Goal: Task Accomplishment & Management: Use online tool/utility

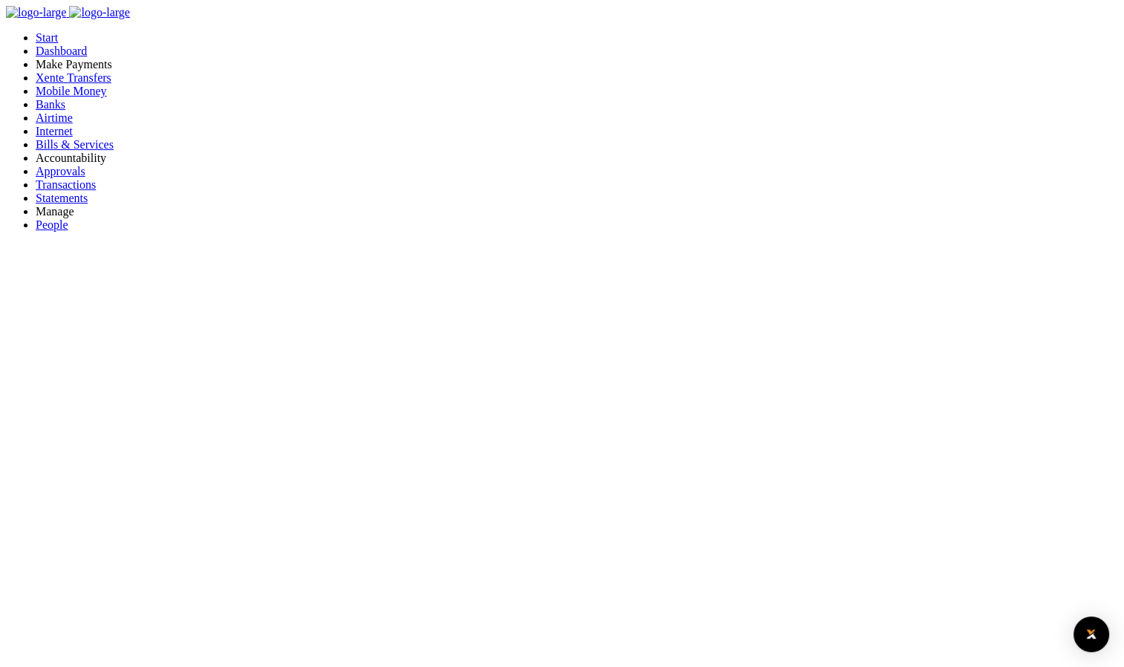
scroll to position [12, 12]
click at [70, 191] on span "Transactions" at bounding box center [66, 184] width 60 height 13
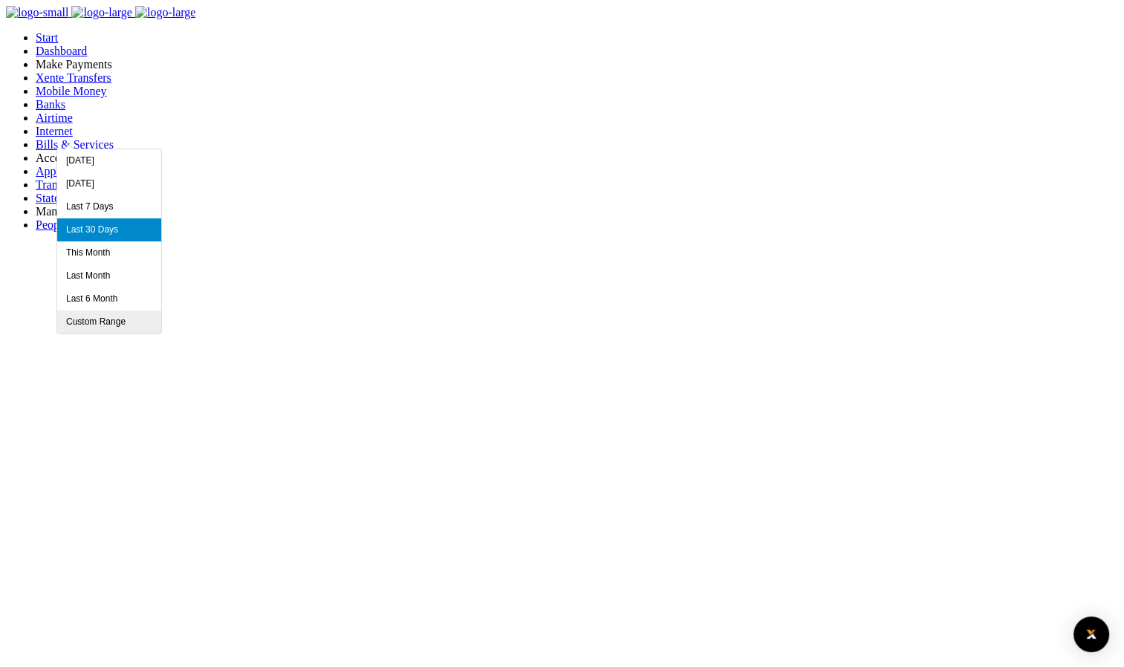
click at [112, 313] on li "Custom Range" at bounding box center [109, 321] width 104 height 23
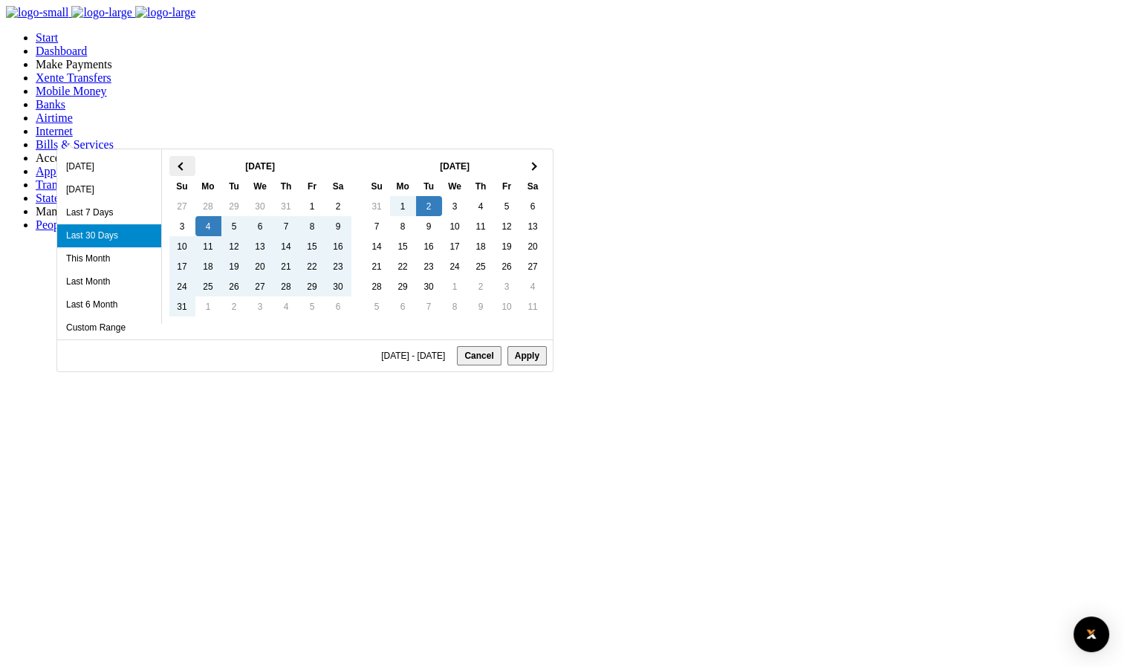
click at [179, 171] on th at bounding box center [182, 166] width 26 height 20
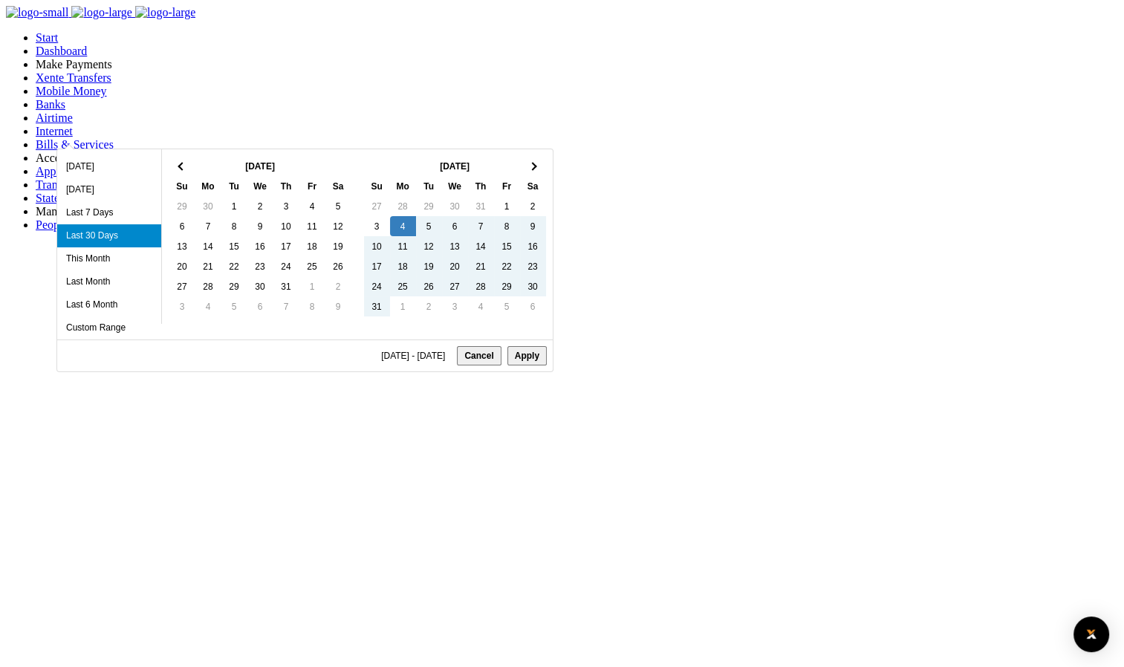
click at [179, 171] on th at bounding box center [182, 166] width 26 height 20
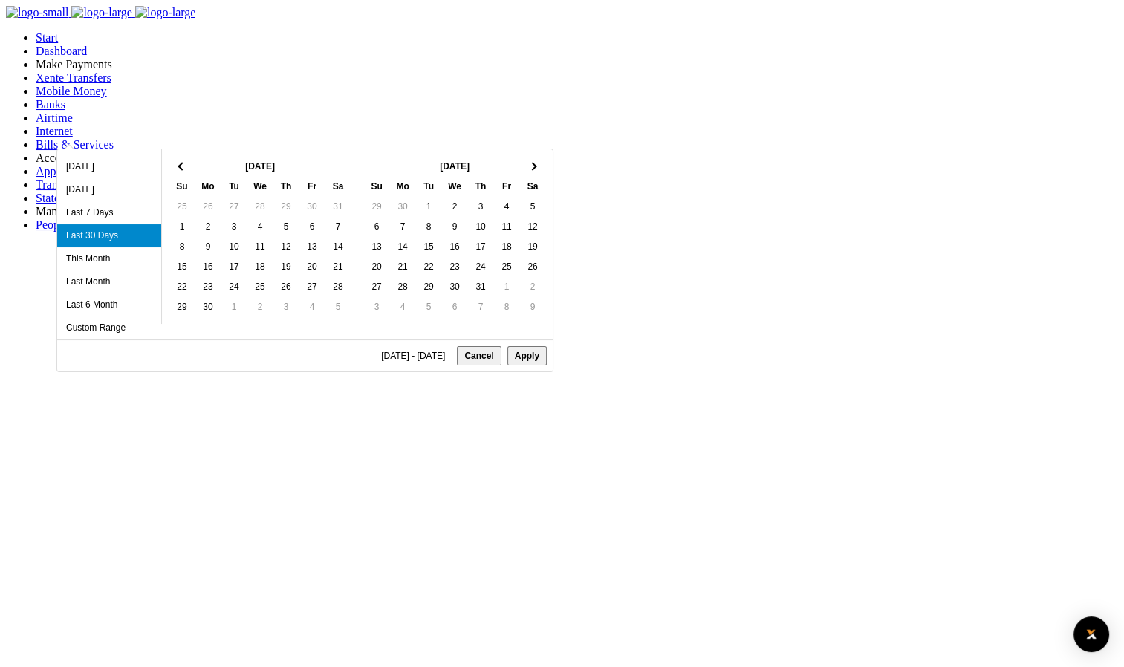
click at [179, 171] on th at bounding box center [182, 166] width 26 height 20
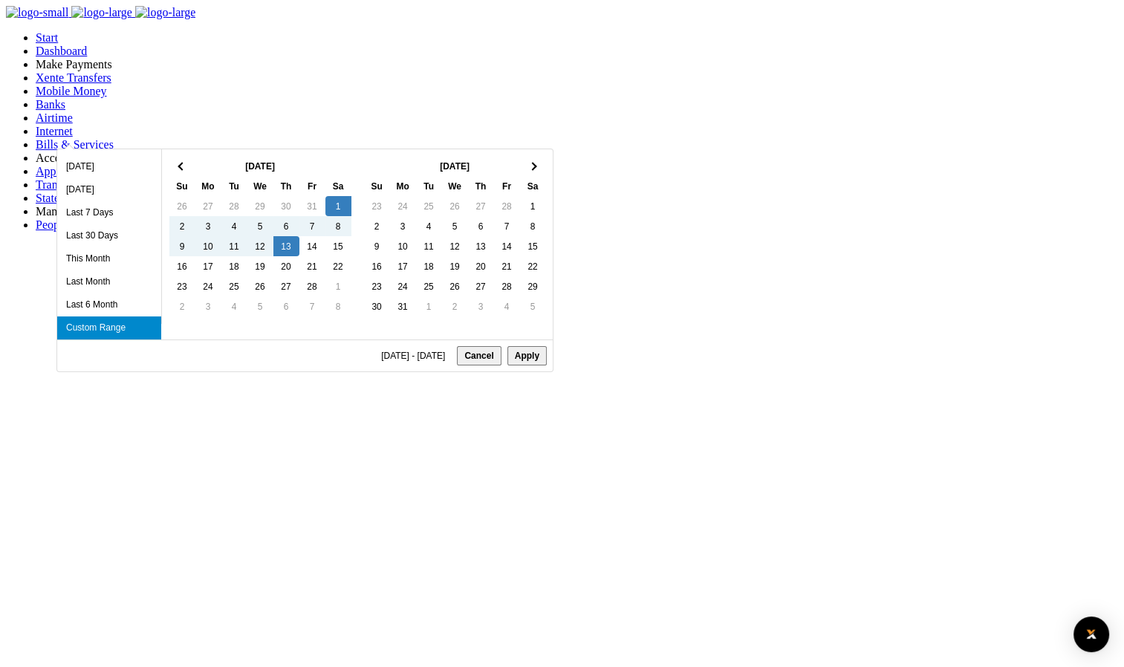
click at [507, 359] on button "Apply" at bounding box center [526, 355] width 39 height 19
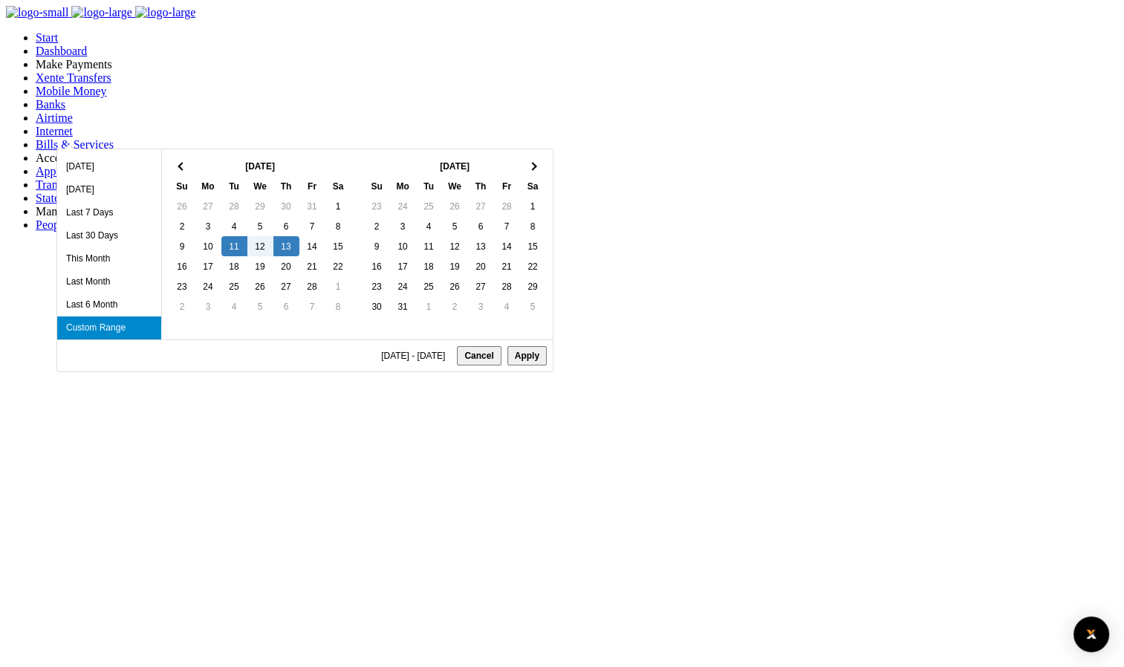
click at [507, 359] on button "Apply" at bounding box center [526, 355] width 39 height 19
type input "02/11/2025 - 02/13/2025"
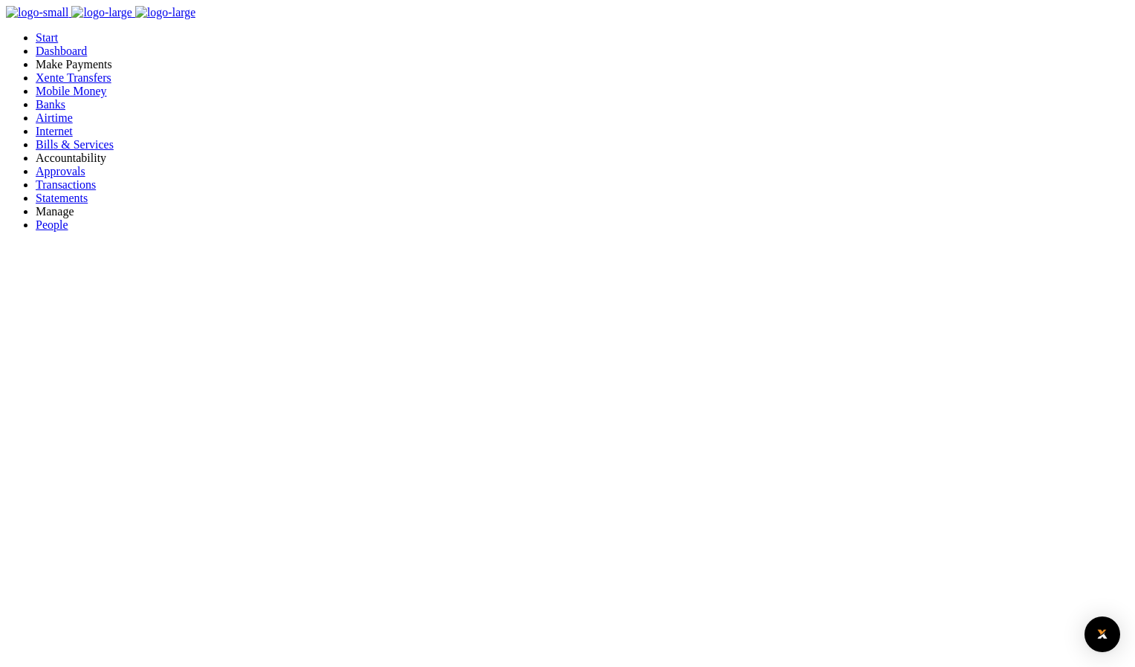
click at [981, 71] on link "View details" at bounding box center [951, 64] width 59 height 13
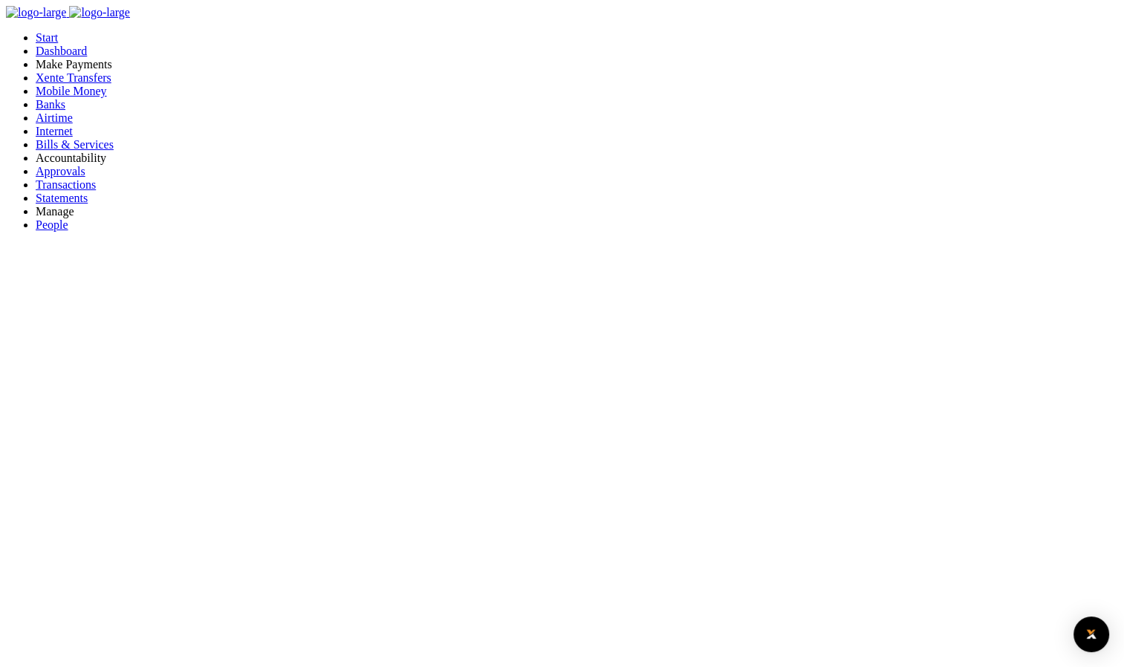
scroll to position [12, 12]
click at [82, 97] on span "Mobile Money" at bounding box center [71, 91] width 71 height 13
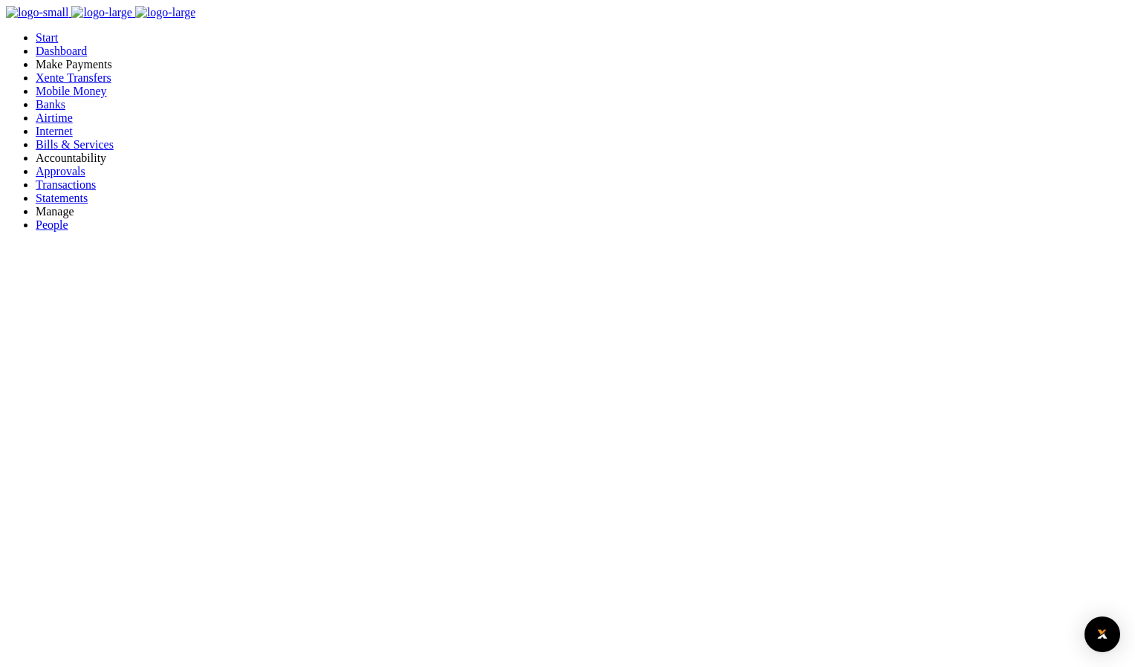
type input "werty"
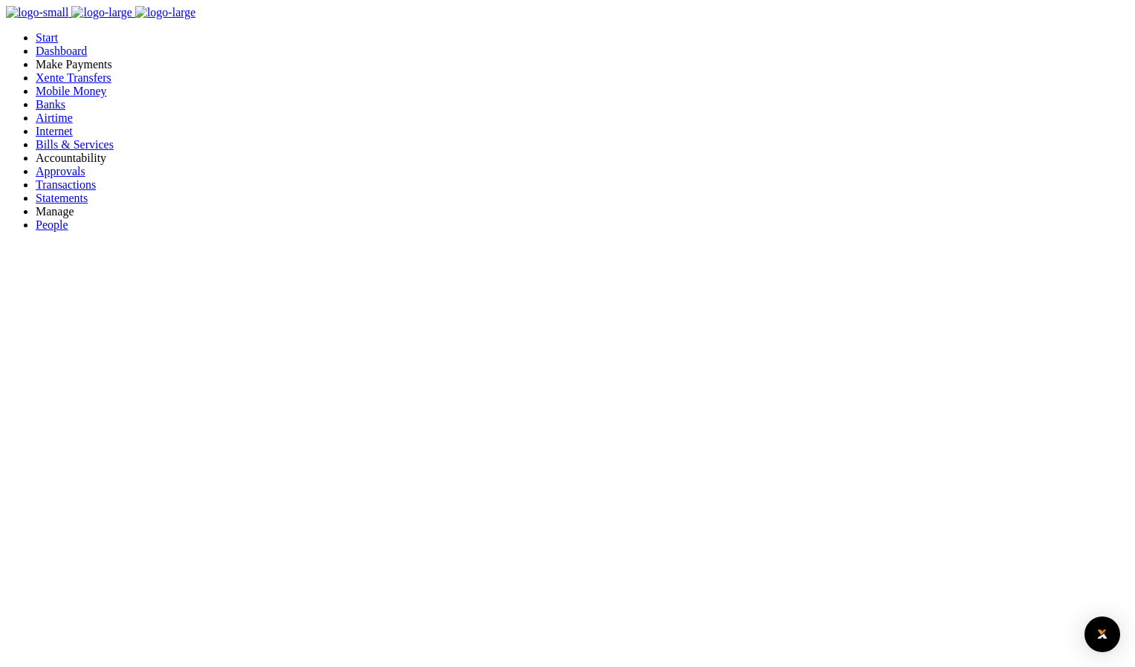
checkbox input "true"
type input "werty"
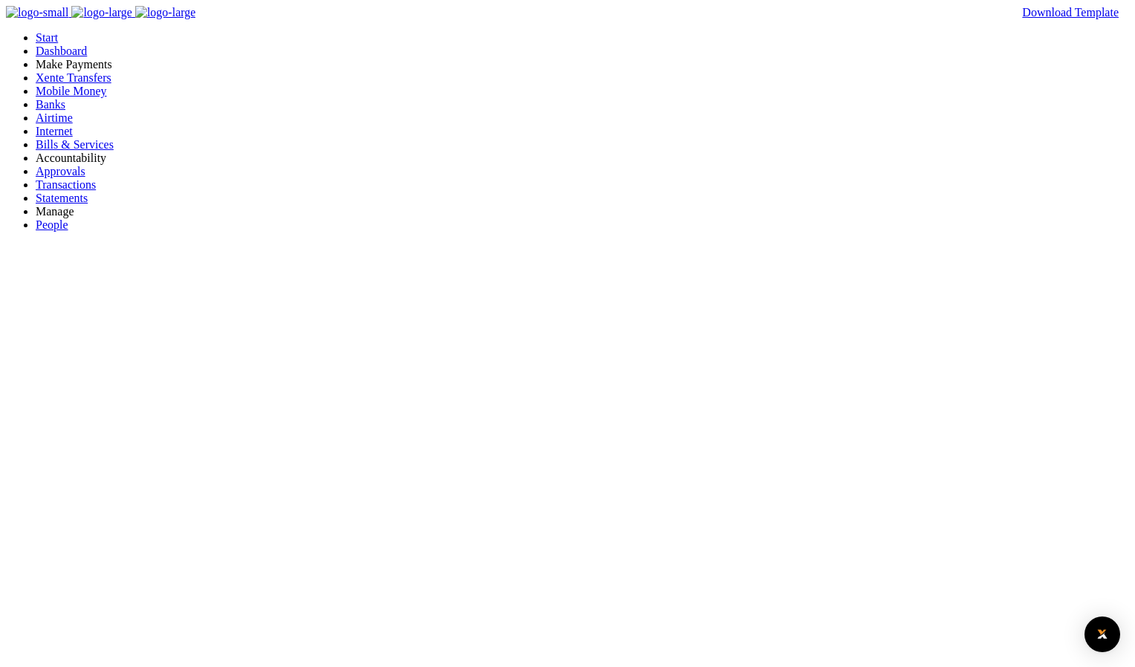
click at [519, 164] on div at bounding box center [567, 333] width 1135 height 667
type input "ds"
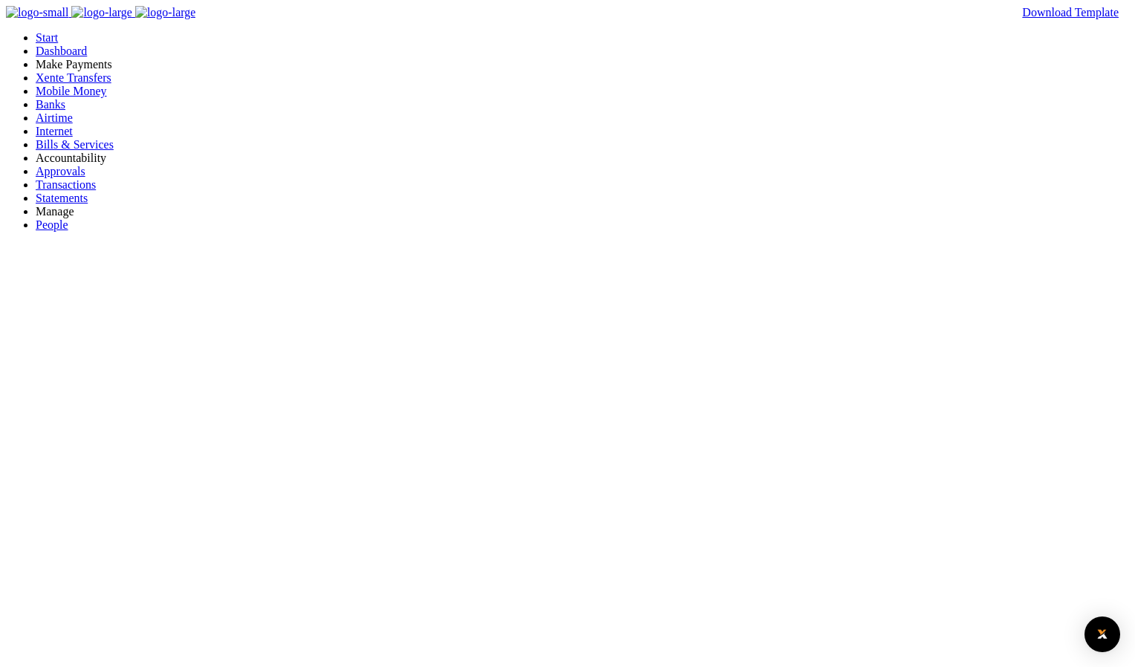
type input "123"
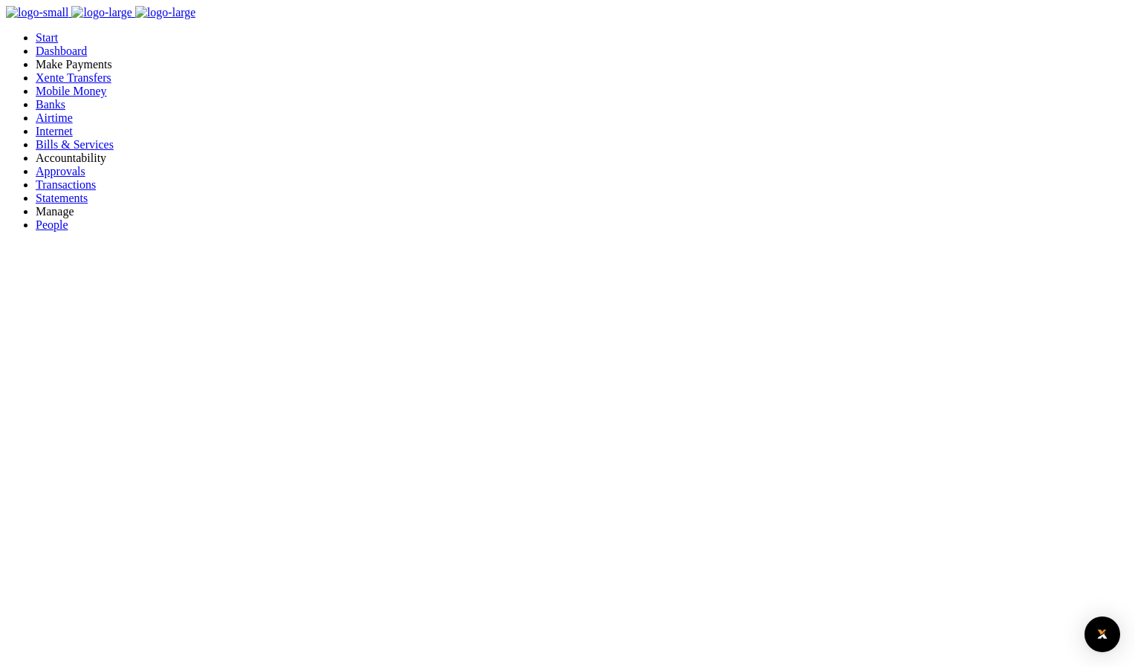
checkbox input "false"
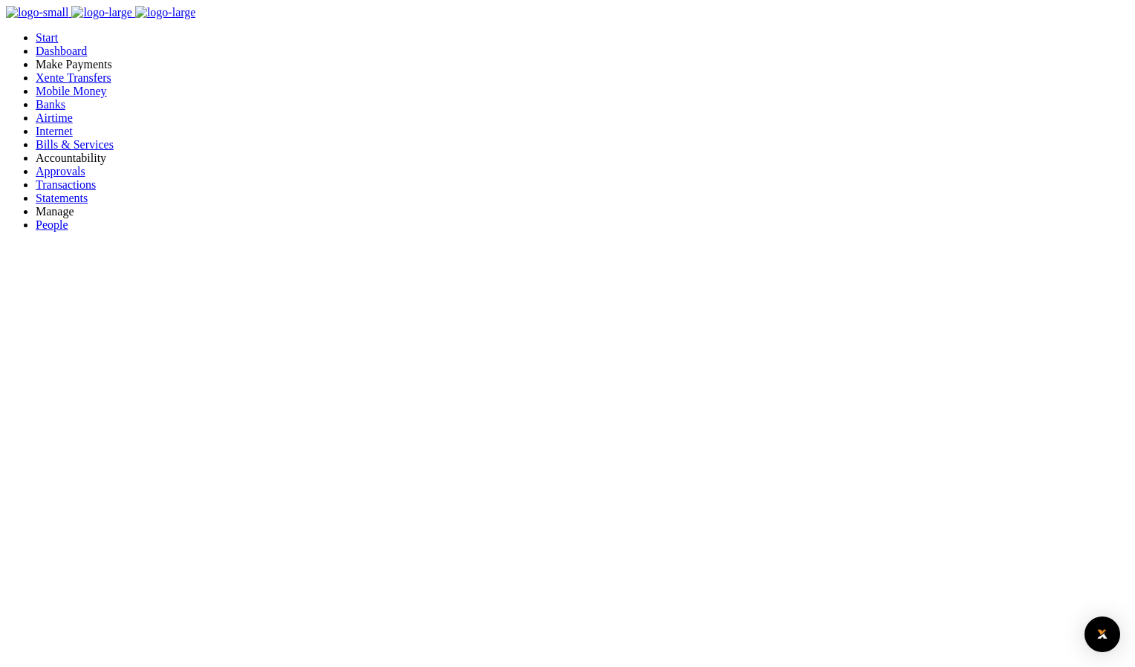
type input "werty"
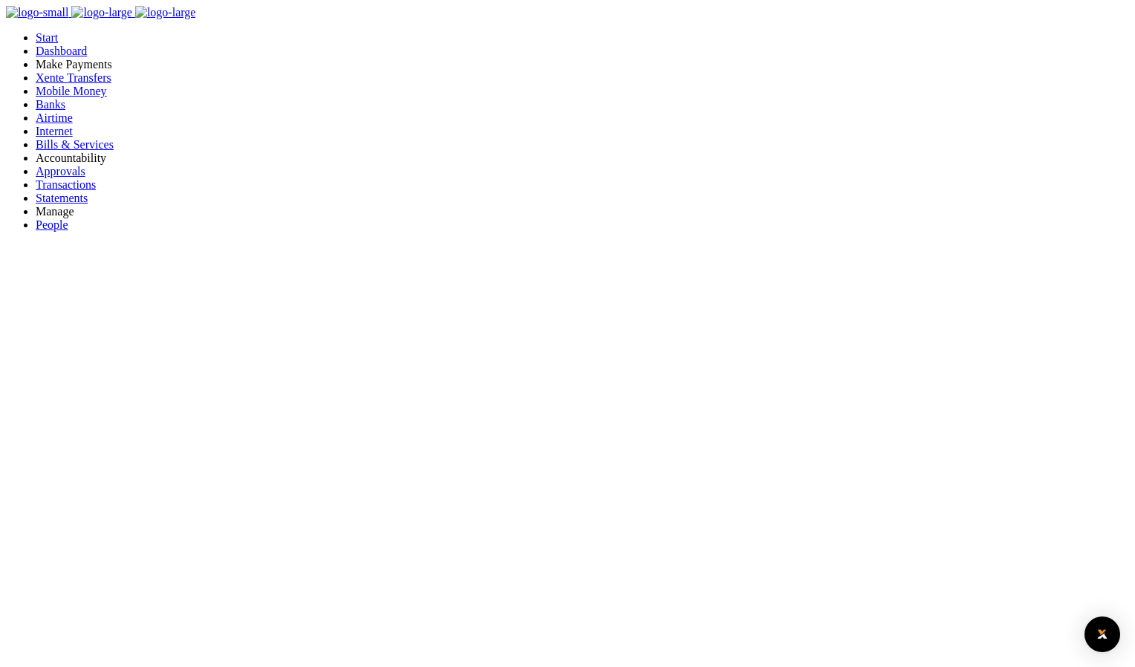
checkbox input "true"
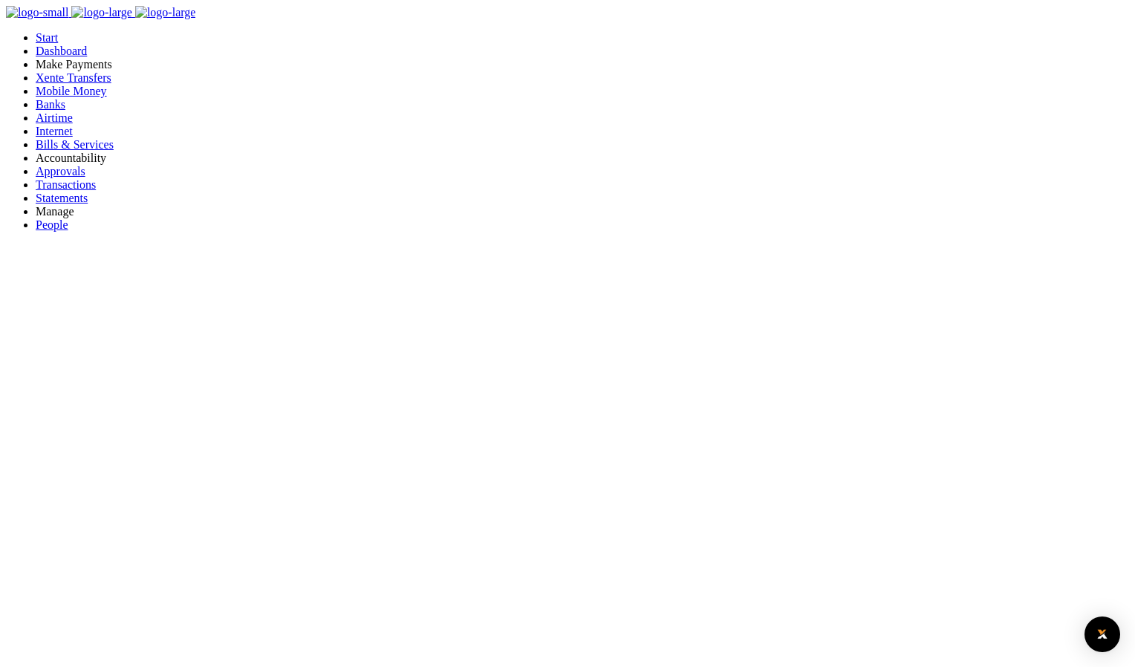
drag, startPoint x: 911, startPoint y: 201, endPoint x: 841, endPoint y: 417, distance: 227.1
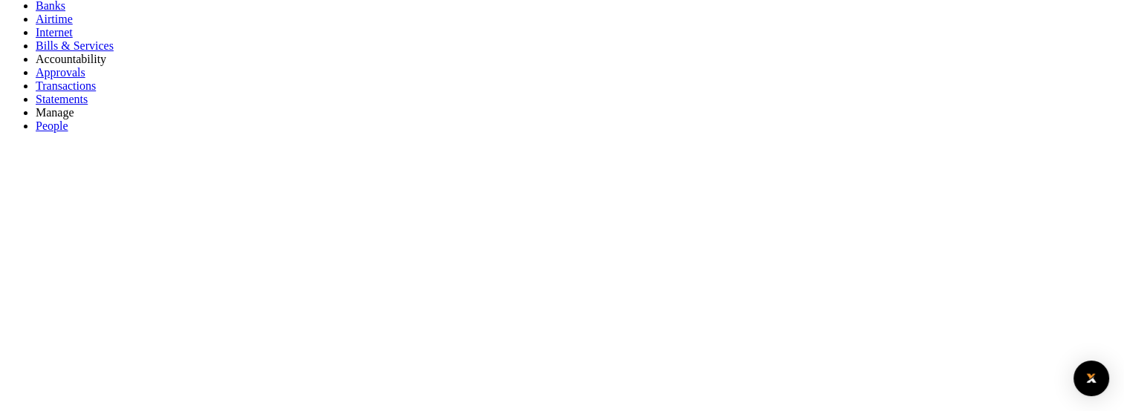
scroll to position [74, 0]
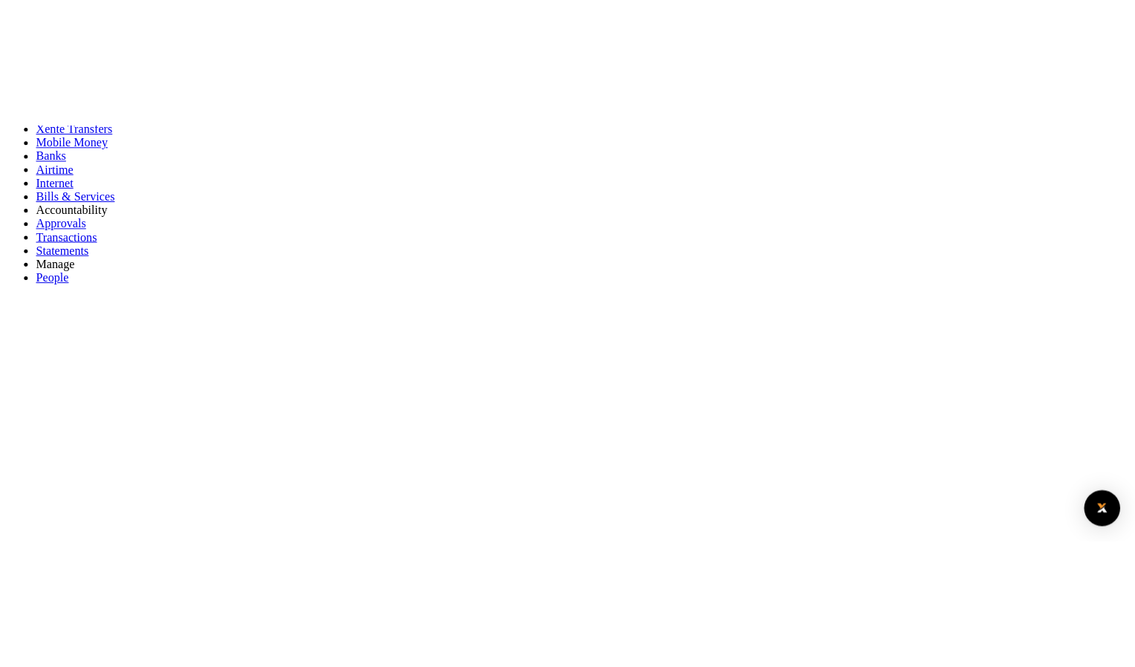
scroll to position [0, 0]
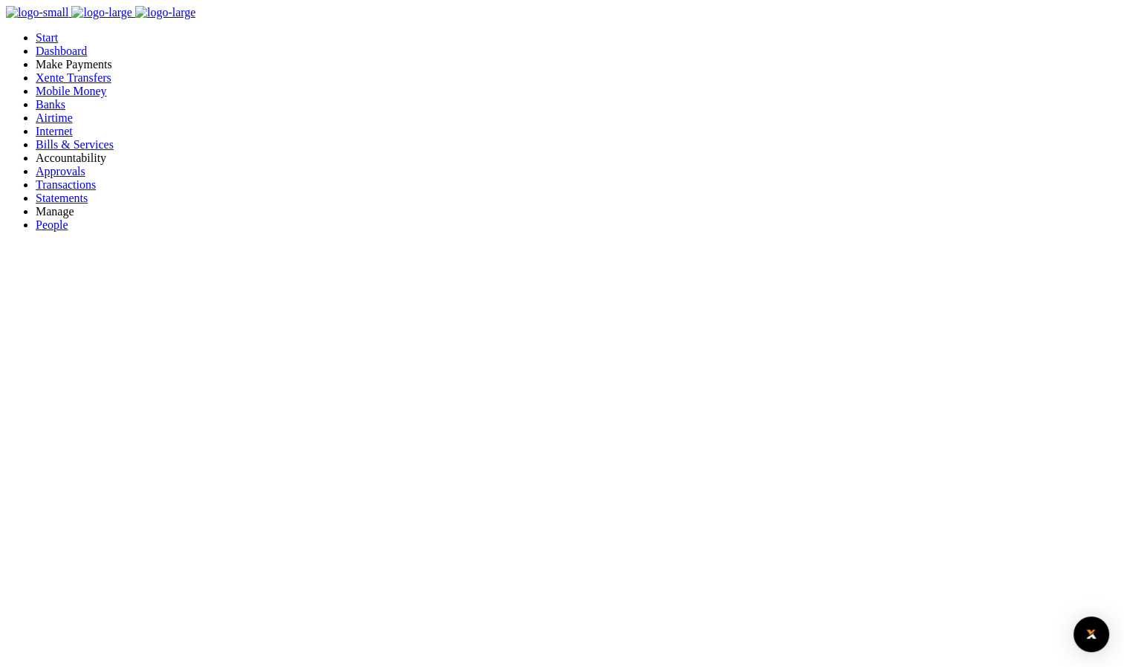
scroll to position [12, 12]
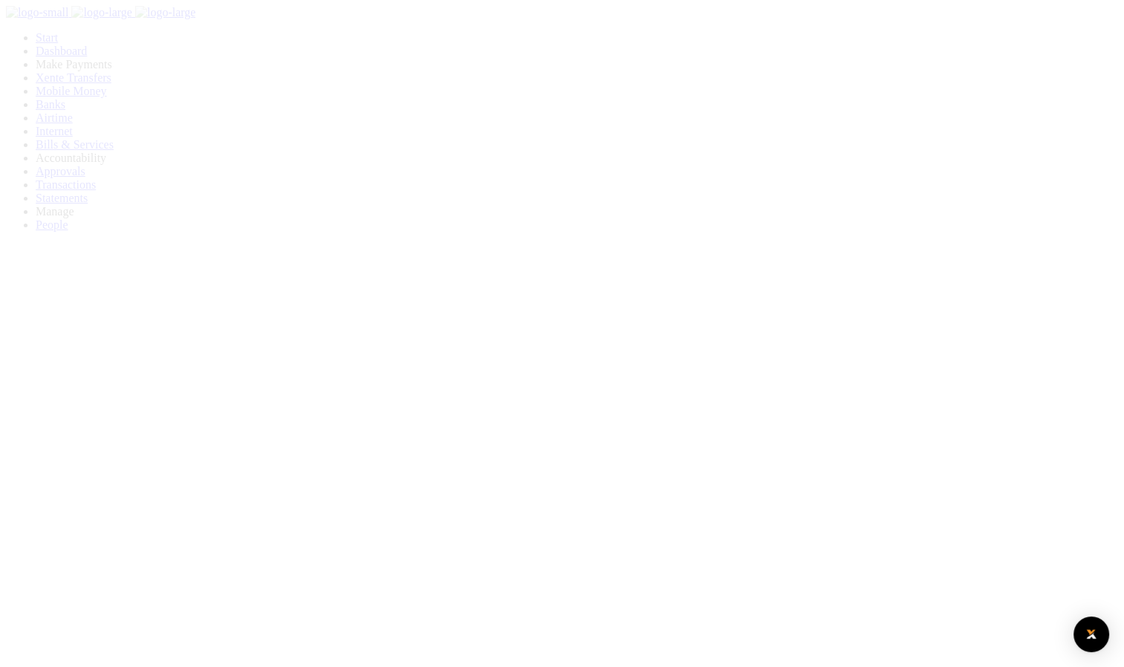
scroll to position [198, 218]
